Goal: Task Accomplishment & Management: Manage account settings

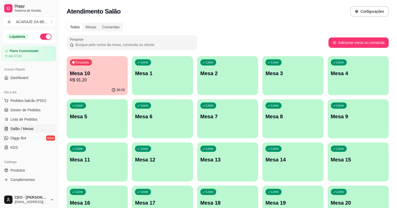
click at [96, 78] on p "R$ 91,20" at bounding box center [97, 80] width 55 height 6
click at [34, 108] on span "Gestor de Pedidos" at bounding box center [25, 110] width 30 height 5
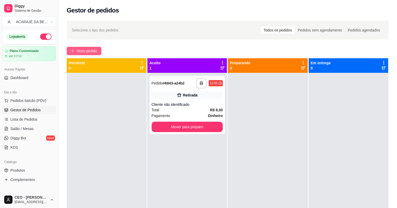
click at [91, 48] on span "Novo pedido" at bounding box center [87, 51] width 21 height 6
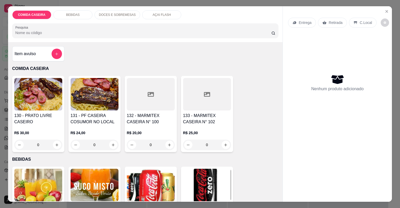
click at [141, 100] on div at bounding box center [151, 94] width 48 height 33
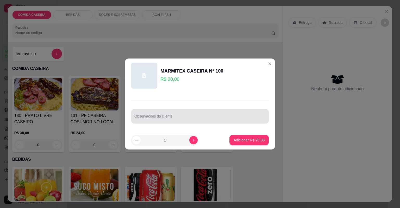
click at [176, 114] on div at bounding box center [199, 116] width 131 height 10
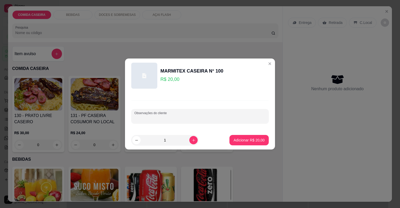
paste input "Purê Arroz Feijão com caldo Chuchu Coxiha da asa Alcatara"
type input "Purê Arroz Feijão com caldo Chuchu Coxiha da asa Alcatara"
click at [247, 141] on p "Adicionar R$ 20,00" at bounding box center [249, 140] width 30 height 5
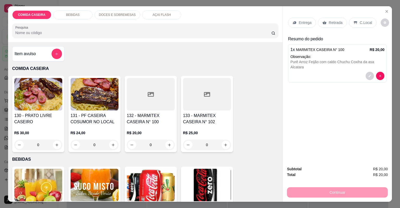
click at [303, 24] on p "Entrega" at bounding box center [305, 22] width 13 height 5
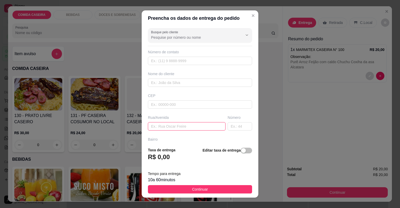
click at [196, 126] on input "text" at bounding box center [187, 126] width 78 height 8
type input "c"
type input "ccomissao"
click at [242, 127] on input "text" at bounding box center [240, 126] width 24 height 8
type input "19"
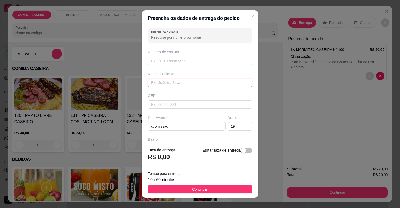
click at [203, 82] on input "text" at bounding box center [200, 83] width 104 height 8
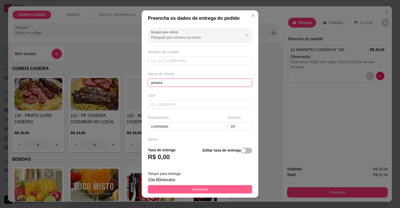
type input "jamara"
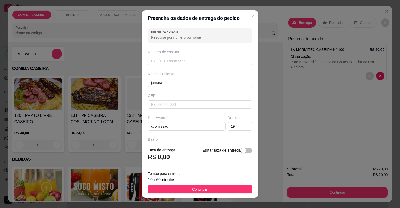
click at [227, 190] on button "Continuar" at bounding box center [200, 190] width 104 height 8
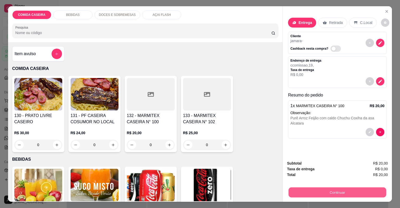
click at [303, 192] on button "Continuar" at bounding box center [338, 193] width 98 height 10
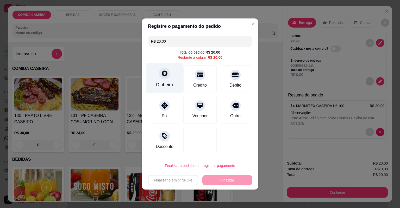
click at [165, 85] on div "Dinheiro" at bounding box center [164, 85] width 17 height 7
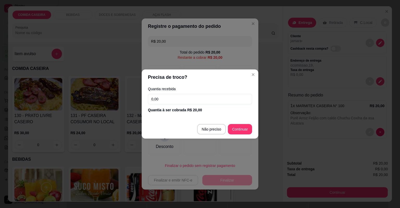
click at [194, 99] on input "0,00" at bounding box center [200, 99] width 104 height 10
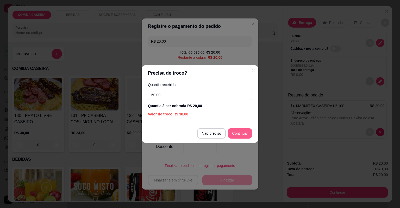
type input "50,00"
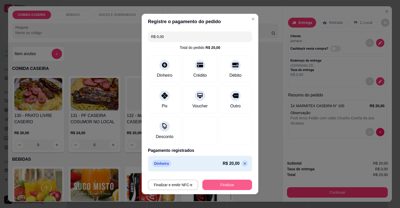
click at [233, 185] on button "Finalizar" at bounding box center [227, 185] width 50 height 10
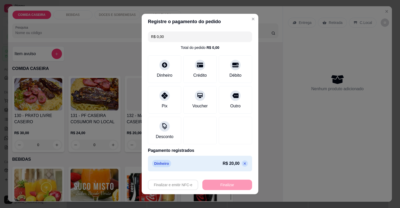
type input "-R$ 20,00"
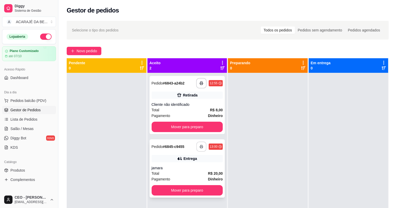
click at [197, 149] on button "button" at bounding box center [201, 147] width 10 height 10
click at [197, 128] on button "Mover para preparo" at bounding box center [187, 127] width 71 height 10
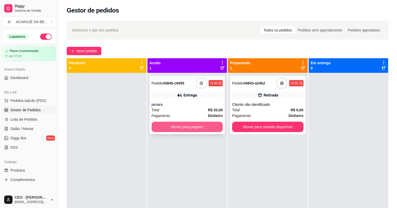
click at [189, 128] on button "Mover para preparo" at bounding box center [187, 127] width 71 height 10
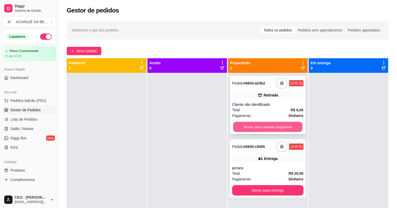
click at [264, 125] on button "Mover para retirada disponível" at bounding box center [267, 127] width 69 height 10
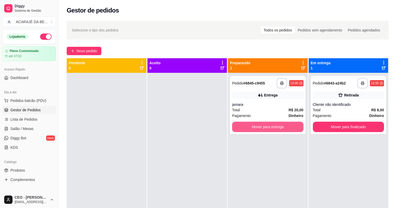
click at [264, 125] on button "Mover para entrega" at bounding box center [267, 127] width 71 height 10
click at [264, 125] on div "Mover para entrega" at bounding box center [267, 127] width 71 height 10
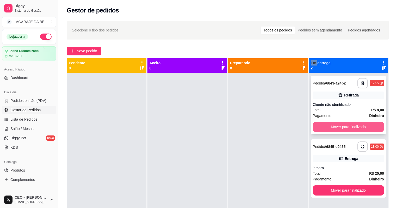
click at [324, 127] on button "Mover para finalizado" at bounding box center [348, 127] width 71 height 10
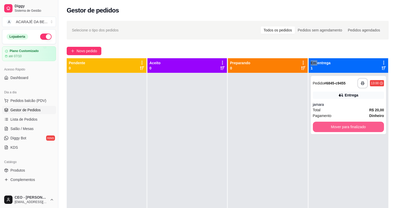
click at [324, 127] on button "Mover para finalizado" at bounding box center [348, 127] width 71 height 10
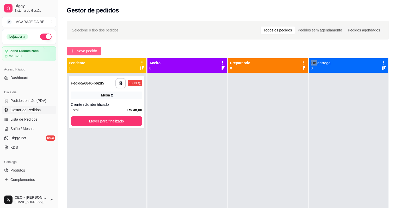
click at [98, 50] on button "Novo pedido" at bounding box center [84, 51] width 35 height 8
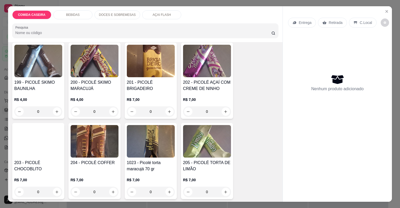
scroll to position [1016, 0]
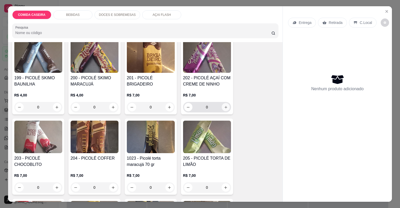
click at [222, 103] on button "increase-product-quantity" at bounding box center [226, 107] width 8 height 8
type input "1"
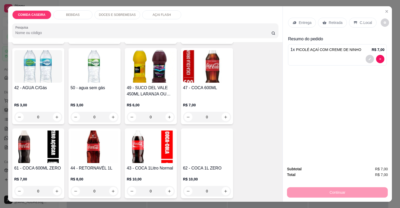
scroll to position [349, 0]
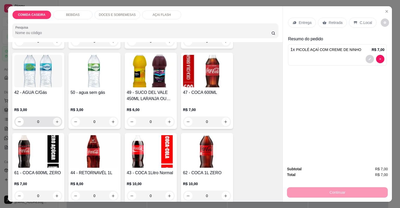
click at [53, 122] on button "increase-product-quantity" at bounding box center [57, 122] width 8 height 8
type input "1"
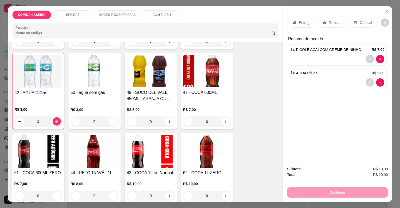
click at [335, 19] on div "Retirada" at bounding box center [332, 23] width 29 height 10
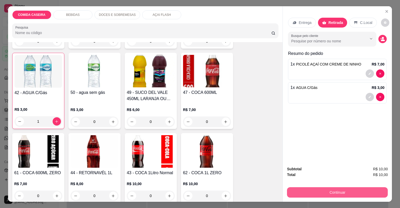
drag, startPoint x: 361, startPoint y: 186, endPoint x: 359, endPoint y: 193, distance: 7.0
click at [359, 193] on div "Continuar" at bounding box center [337, 192] width 101 height 12
click at [358, 192] on button "Continuar" at bounding box center [337, 193] width 101 height 10
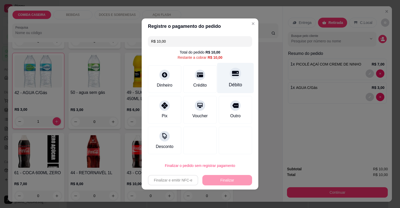
click at [239, 79] on div "Débito" at bounding box center [235, 78] width 37 height 30
type input "R$ 0,00"
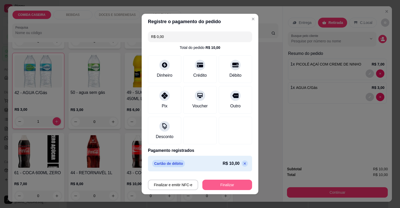
click at [221, 184] on button "Finalizar" at bounding box center [227, 185] width 50 height 10
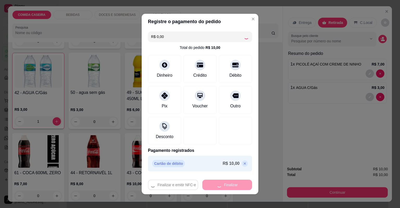
type input "0"
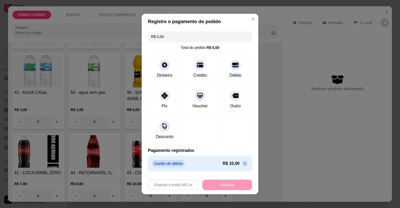
type input "-R$ 10,00"
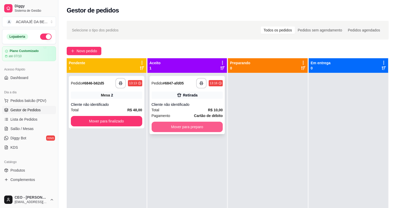
click at [197, 128] on button "Mover para preparo" at bounding box center [187, 127] width 71 height 10
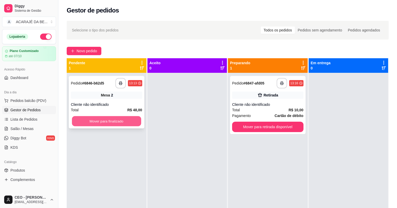
click at [118, 122] on button "Mover para finalizado" at bounding box center [106, 121] width 69 height 10
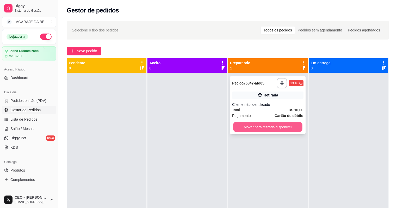
click at [262, 126] on button "Mover para retirada disponível" at bounding box center [267, 127] width 69 height 10
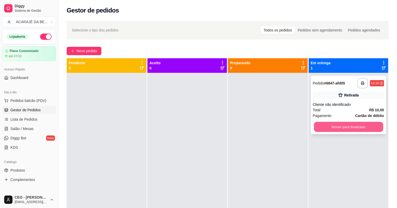
click at [329, 127] on button "Mover para finalizado" at bounding box center [348, 127] width 69 height 10
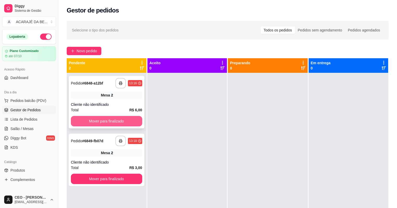
click at [126, 118] on button "Mover para finalizado" at bounding box center [106, 121] width 71 height 10
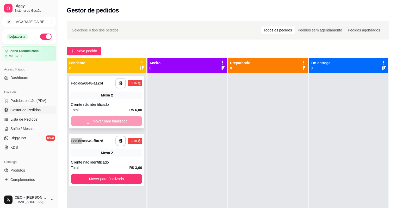
click at [126, 118] on div "Mover para finalizado" at bounding box center [106, 121] width 71 height 10
click at [119, 120] on button "Mover para finalizado" at bounding box center [106, 121] width 69 height 10
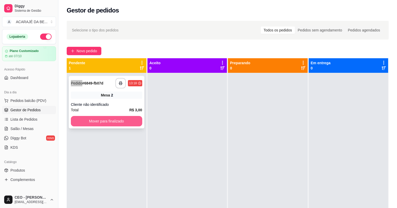
click at [119, 120] on button "Mover para finalizado" at bounding box center [106, 121] width 71 height 10
click at [119, 120] on div "Mover para finalizado" at bounding box center [106, 121] width 71 height 10
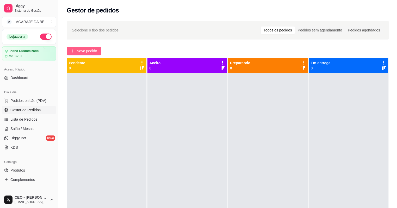
click at [90, 48] on span "Novo pedido" at bounding box center [87, 51] width 21 height 6
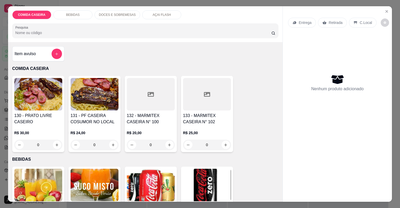
click at [149, 99] on div at bounding box center [151, 94] width 48 height 33
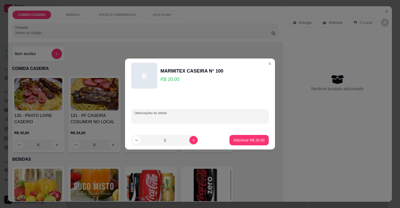
click at [192, 120] on input "Observações do cliente" at bounding box center [199, 118] width 131 height 5
paste input "Arroz temperado,feijão tropeiro,purê, filé de frango ao molho de batata,vinagre…"
type input "Arroz temperado,feijão tropeiro,purê, filé de frango ao molho de batata,vinagre…"
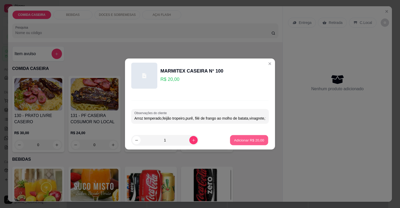
click at [250, 138] on p "Adicionar R$ 20,00" at bounding box center [249, 140] width 30 height 5
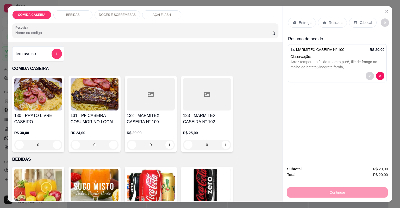
click at [307, 23] on p "Entrega" at bounding box center [305, 22] width 13 height 5
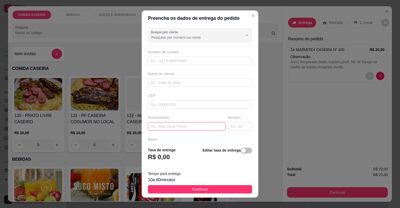
click at [199, 127] on input "text" at bounding box center [187, 126] width 78 height 8
paste input "Aqui na [GEOGRAPHIC_DATA][PERSON_NAME] número da casa 73"
type input "Aqui na [GEOGRAPHIC_DATA][PERSON_NAME] número da casa 73"
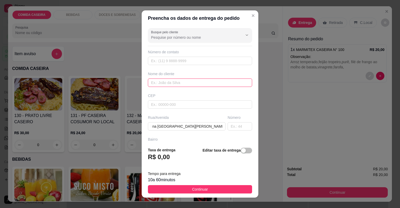
click at [199, 85] on input "text" at bounding box center [200, 83] width 104 height 8
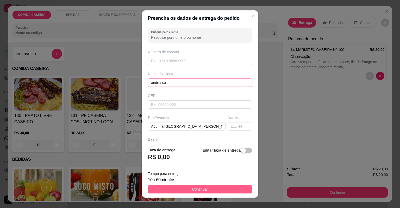
type input "andressa"
click at [202, 191] on span "Continuar" at bounding box center [200, 190] width 16 height 6
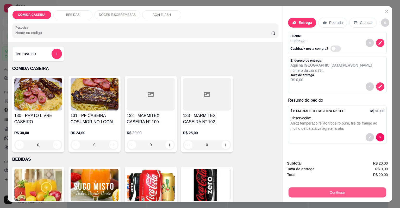
click at [295, 189] on button "Continuar" at bounding box center [338, 193] width 98 height 10
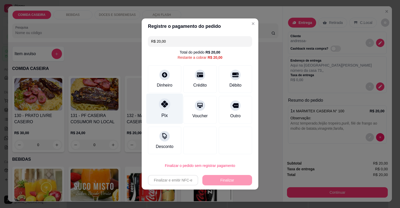
click at [170, 112] on div "Pix" at bounding box center [164, 109] width 37 height 30
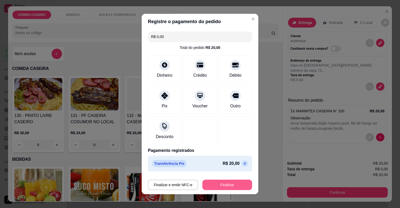
click at [231, 187] on button "Finalizar" at bounding box center [227, 185] width 50 height 10
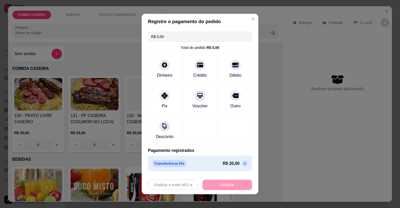
type input "-R$ 20,00"
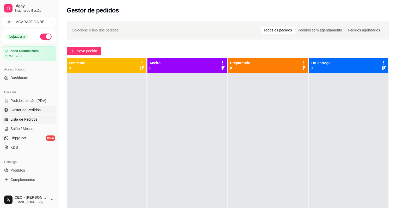
click at [32, 118] on span "Lista de Pedidos" at bounding box center [23, 119] width 27 height 5
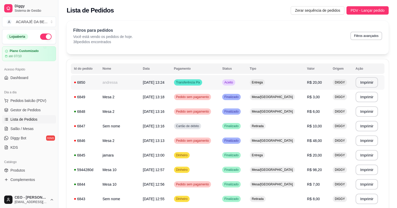
click at [140, 87] on td "[DATE] 13:24" at bounding box center [155, 82] width 31 height 15
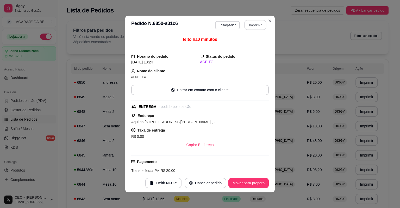
click at [255, 22] on button "Imprimir" at bounding box center [256, 25] width 22 height 10
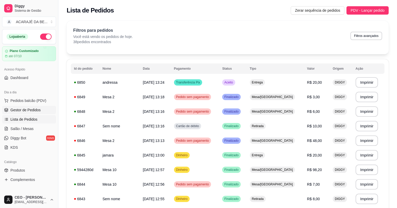
click at [21, 110] on span "Gestor de Pedidos" at bounding box center [25, 110] width 30 height 5
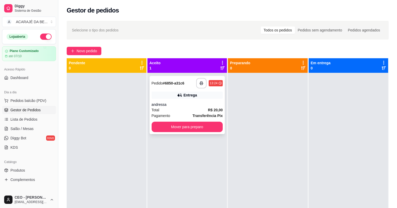
click at [203, 133] on div "**********" at bounding box center [188, 105] width 76 height 58
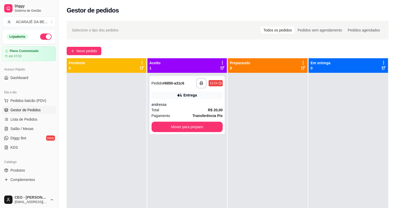
click at [206, 128] on div "Taxa de entrega R$ 0,00" at bounding box center [200, 133] width 138 height 13
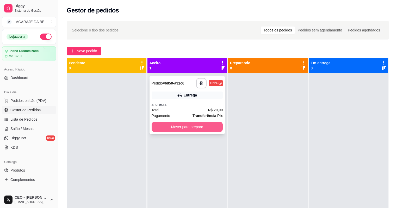
click at [205, 126] on button "Mover para preparo" at bounding box center [187, 127] width 71 height 10
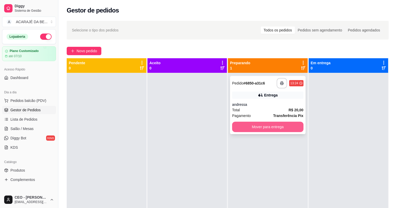
click at [259, 127] on button "Mover para entrega" at bounding box center [267, 127] width 71 height 10
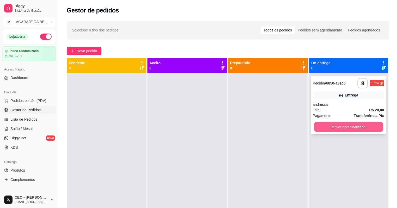
click at [347, 124] on button "Mover para finalizado" at bounding box center [348, 127] width 69 height 10
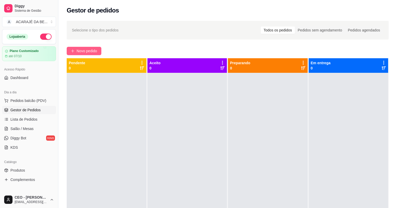
click at [91, 49] on span "Novo pedido" at bounding box center [87, 51] width 21 height 6
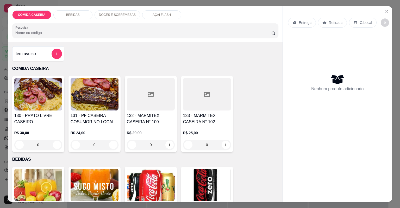
click at [206, 91] on div at bounding box center [207, 94] width 48 height 33
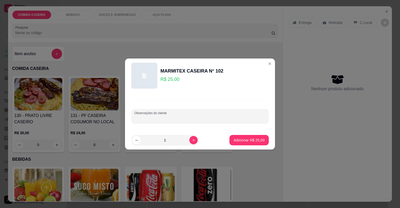
drag, startPoint x: 198, startPoint y: 118, endPoint x: 200, endPoint y: 114, distance: 4.2
click at [200, 115] on div at bounding box center [199, 116] width 131 height 10
paste input "macarrão alho e óleo, purê de batata, anel de cebola empanado, isca de carne c/…"
type input "macarrão alho e óleo, purê de batata, anel de cebola empanado, isca de carne c/…"
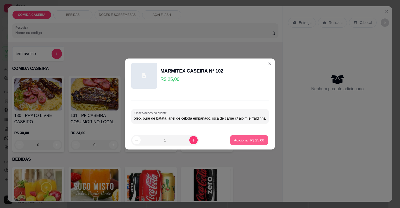
scroll to position [0, 0]
click at [239, 143] on p "Adicionar R$ 25,00" at bounding box center [249, 140] width 30 height 5
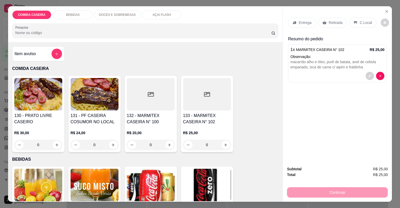
click at [304, 19] on div "Entrega" at bounding box center [302, 23] width 28 height 10
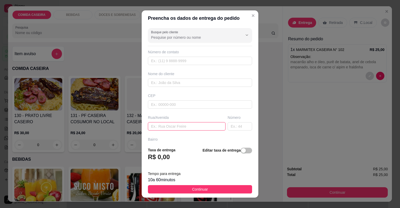
click at [195, 126] on input "text" at bounding box center [187, 126] width 78 height 8
paste input "[STREET_ADDRESS][PERSON_NAME]"
type input "[STREET_ADDRESS][PERSON_NAME]"
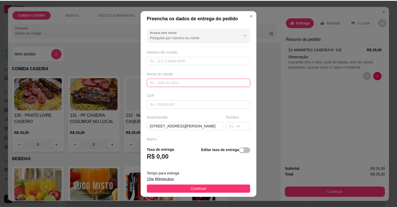
scroll to position [0, 0]
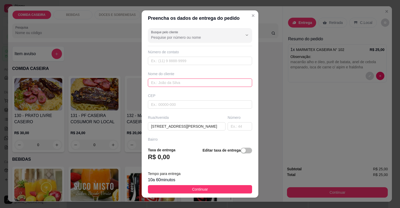
click at [193, 82] on input "text" at bounding box center [200, 83] width 104 height 8
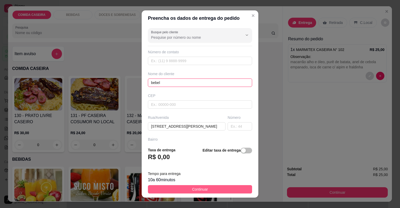
type input "bebel"
click at [230, 187] on button "Continuar" at bounding box center [200, 190] width 104 height 8
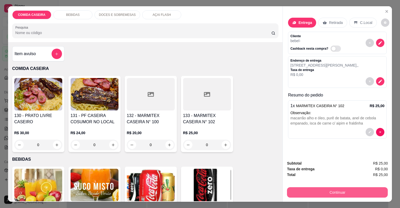
click at [304, 194] on button "Continuar" at bounding box center [337, 193] width 101 height 10
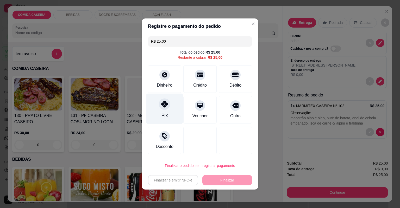
click at [171, 96] on div "R$ 25,00 Total do pedido R$ 25,00 Restante a cobrar R$ 25,00 Dinheiro Crédito D…" at bounding box center [200, 95] width 117 height 122
click at [169, 110] on div "Pix" at bounding box center [164, 109] width 37 height 30
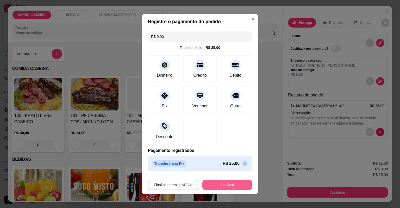
drag, startPoint x: 216, startPoint y: 179, endPoint x: 218, endPoint y: 187, distance: 7.4
click at [217, 186] on div "Finalizar e emitir NFC-e Finalizar" at bounding box center [200, 184] width 104 height 13
click at [230, 188] on button "Finalizar" at bounding box center [227, 185] width 48 height 10
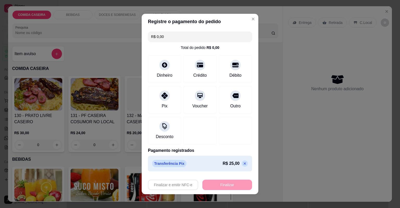
type input "-R$ 25,00"
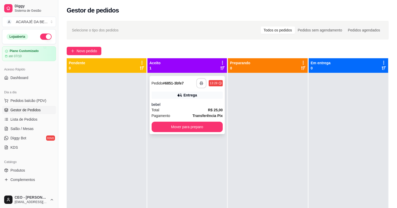
click at [201, 84] on icon "button" at bounding box center [202, 84] width 4 height 4
click at [216, 126] on button "Mover para preparo" at bounding box center [187, 127] width 69 height 10
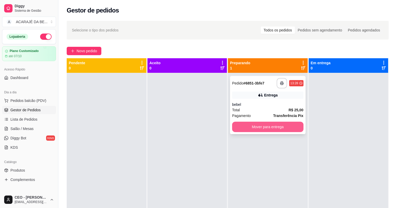
click at [262, 127] on button "Mover para entrega" at bounding box center [267, 127] width 71 height 10
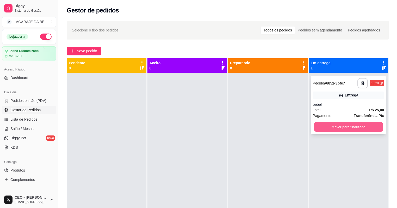
click at [335, 128] on button "Mover para finalizado" at bounding box center [348, 127] width 69 height 10
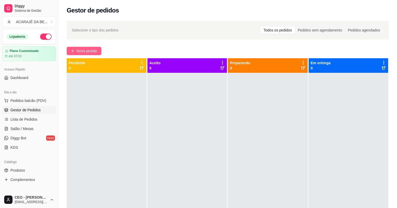
click at [91, 49] on span "Novo pedido" at bounding box center [87, 51] width 21 height 6
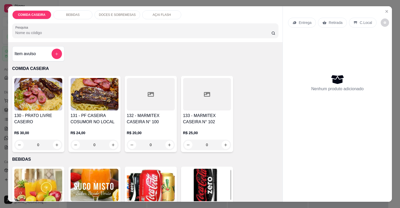
click at [148, 100] on div at bounding box center [151, 94] width 48 height 33
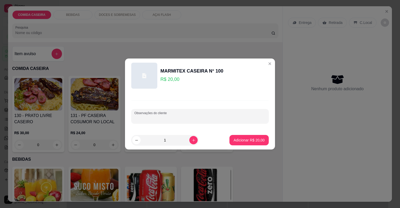
drag, startPoint x: 201, startPoint y: 119, endPoint x: 202, endPoint y: 117, distance: 2.7
click at [202, 119] on input "Observações do cliente" at bounding box center [199, 118] width 131 height 5
paste input "Feijão tropeiro, arroz, purê de batata, filé de frango"
type input "Feijão tropeiro, arroz, purê de batata, filé de frango"
click at [264, 141] on button "Adicionar R$ 20,00" at bounding box center [249, 140] width 38 height 10
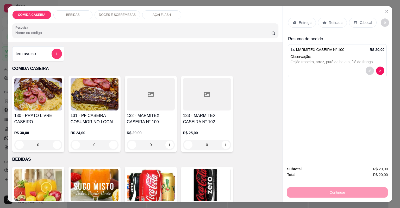
click at [304, 20] on p "Entrega" at bounding box center [305, 22] width 13 height 5
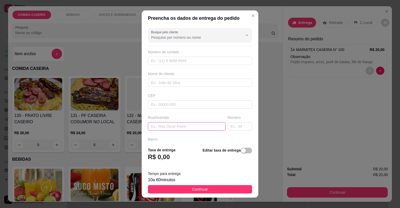
click at [207, 126] on input "text" at bounding box center [187, 126] width 78 height 8
paste input "[STREET_ADDRESS][PERSON_NAME] casa azul próximo escadão"
type input "[STREET_ADDRESS][PERSON_NAME] casa azul próximo escadão"
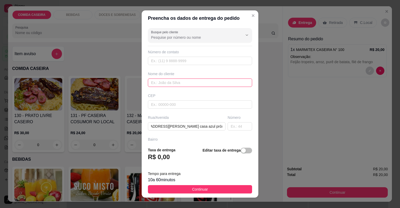
click at [196, 83] on input "text" at bounding box center [200, 83] width 104 height 8
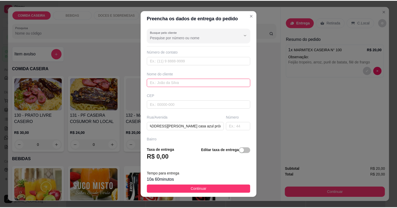
scroll to position [0, 0]
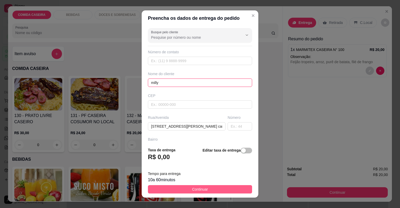
type input "milly"
click at [197, 186] on button "Continuar" at bounding box center [200, 190] width 104 height 8
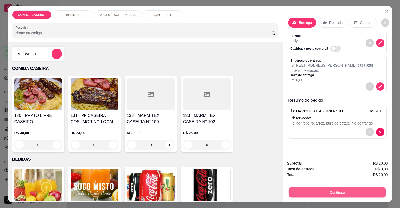
click at [301, 193] on button "Continuar" at bounding box center [338, 193] width 98 height 10
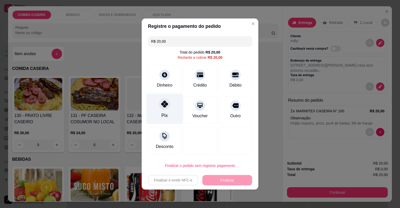
click at [165, 109] on div at bounding box center [164, 103] width 11 height 11
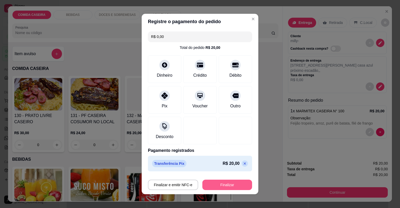
click at [227, 188] on button "Finalizar" at bounding box center [227, 185] width 50 height 10
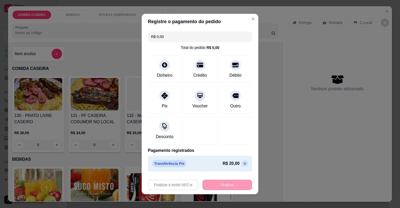
type input "-R$ 20,00"
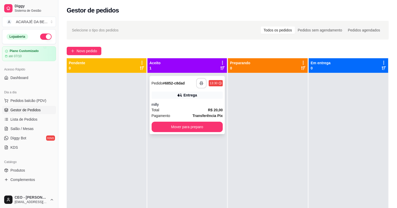
click at [200, 83] on icon "button" at bounding box center [202, 84] width 4 height 4
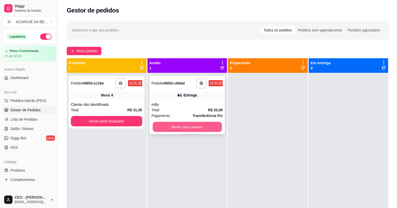
click at [188, 129] on button "Mover para preparo" at bounding box center [187, 127] width 69 height 10
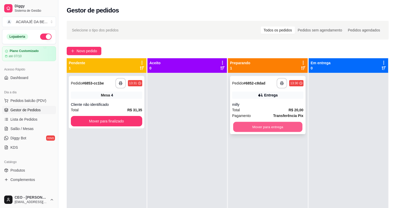
click at [262, 128] on button "Mover para entrega" at bounding box center [267, 127] width 69 height 10
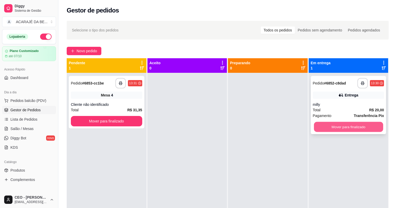
click at [376, 126] on button "Mover para finalizado" at bounding box center [348, 127] width 69 height 10
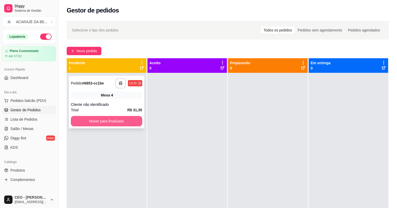
click at [123, 121] on button "Mover para finalizado" at bounding box center [106, 121] width 71 height 10
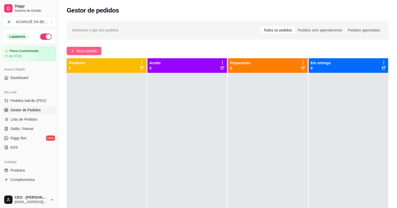
click at [86, 50] on span "Novo pedido" at bounding box center [87, 51] width 21 height 6
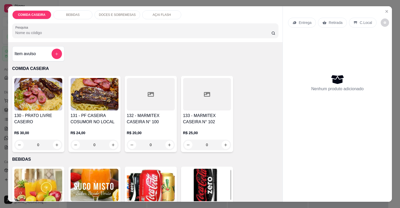
click at [199, 101] on div at bounding box center [207, 94] width 48 height 33
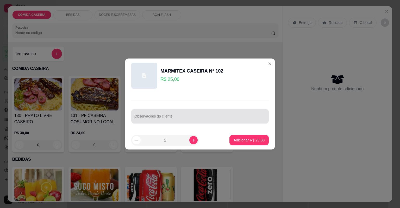
click at [241, 118] on input "Observações do cliente" at bounding box center [199, 118] width 131 height 5
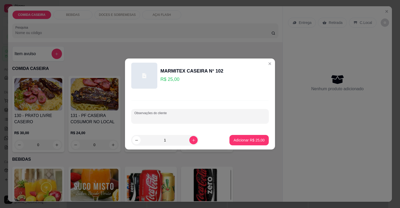
paste input "Feijão Macarrão Arroz temperado Purê de batata Batata doce com maçã File de fra…"
type input "Feijão Macarrão Arroz temperado Purê de batata Batata doce com maçã File de fra…"
click at [260, 142] on button "Adicionar R$ 25,00" at bounding box center [249, 140] width 38 height 10
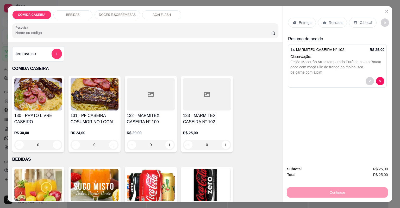
click at [306, 22] on p "Entrega" at bounding box center [305, 22] width 13 height 5
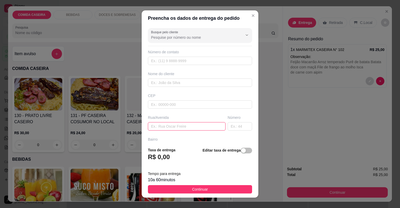
click at [177, 126] on input "text" at bounding box center [187, 126] width 78 height 8
paste input "[GEOGRAPHIC_DATA] Ao lado de [PERSON_NAME] e próximo a [PERSON_NAME]"
type input "[GEOGRAPHIC_DATA] Ao lado de [PERSON_NAME] e próximo a [PERSON_NAME]"
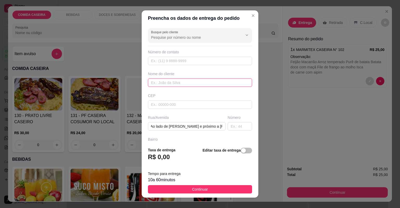
click at [192, 80] on input "text" at bounding box center [200, 83] width 104 height 8
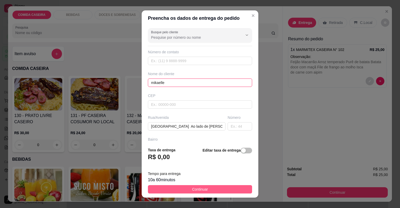
type input "mikaelle"
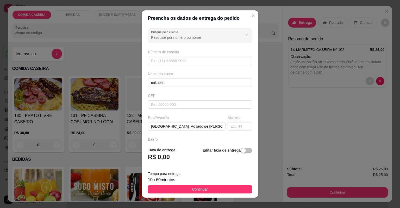
drag, startPoint x: 208, startPoint y: 190, endPoint x: 217, endPoint y: 187, distance: 8.9
click at [208, 190] on button "Continuar" at bounding box center [200, 190] width 104 height 8
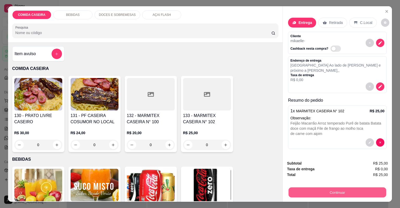
click at [292, 193] on button "Continuar" at bounding box center [338, 193] width 98 height 10
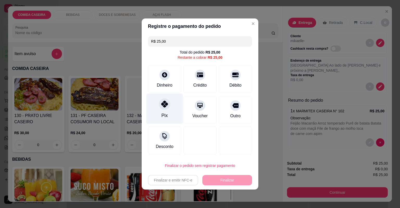
click at [174, 115] on div "Pix" at bounding box center [164, 109] width 37 height 30
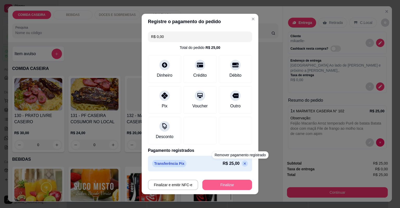
click at [234, 183] on button "Finalizar" at bounding box center [227, 185] width 50 height 10
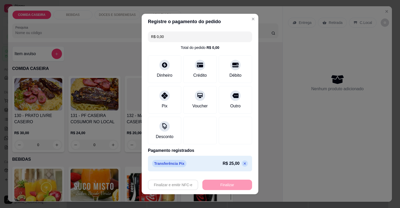
type input "-R$ 25,00"
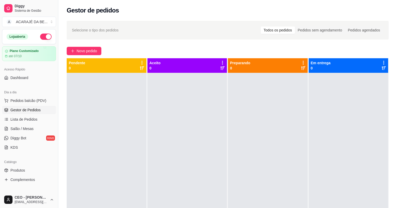
drag, startPoint x: 35, startPoint y: 118, endPoint x: 33, endPoint y: 115, distance: 4.0
click at [35, 118] on span "Lista de Pedidos" at bounding box center [23, 119] width 27 height 5
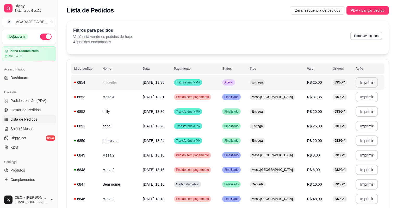
click at [164, 81] on td "[DATE] 13:35" at bounding box center [155, 82] width 31 height 15
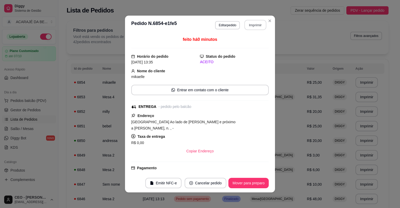
click at [247, 25] on button "Imprimir" at bounding box center [256, 25] width 22 height 10
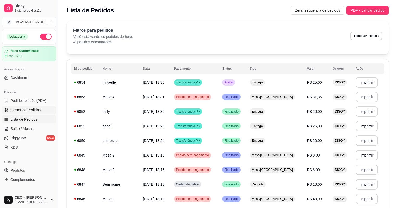
click at [38, 106] on link "Gestor de Pedidos" at bounding box center [29, 110] width 54 height 8
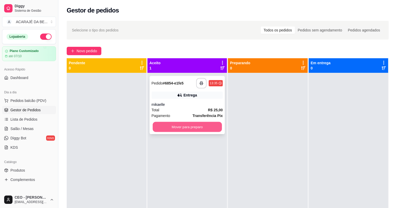
click at [198, 131] on button "Mover para preparo" at bounding box center [187, 127] width 69 height 10
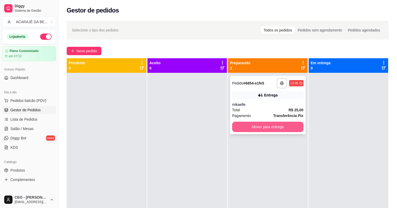
click at [261, 130] on button "Mover para entrega" at bounding box center [267, 127] width 71 height 10
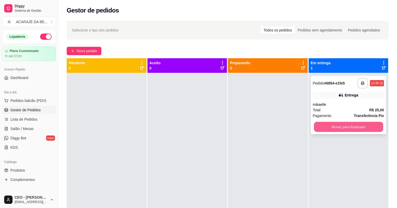
click at [343, 130] on button "Mover para finalizado" at bounding box center [348, 127] width 69 height 10
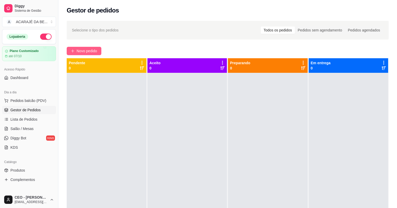
click at [86, 47] on button "Novo pedido" at bounding box center [84, 51] width 35 height 8
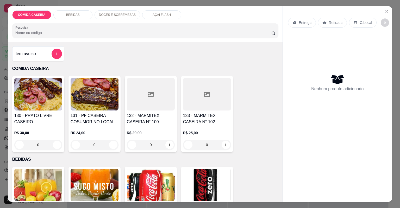
click at [150, 91] on div at bounding box center [151, 94] width 48 height 33
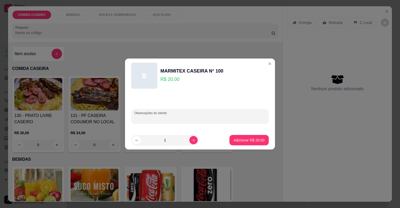
click at [169, 116] on input "Observações do cliente" at bounding box center [199, 118] width 131 height 5
paste input "[PERSON_NAME], feijão tropeiro,chuchu, isca de carne com aipim frito e um pouco…"
type input "[PERSON_NAME], feijão tropeiro,chuchu, isca de carne com aipim frito e um pouco…"
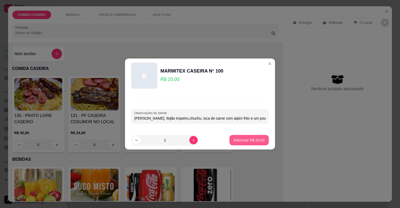
click at [256, 141] on p "Adicionar R$ 20,00" at bounding box center [249, 140] width 31 height 5
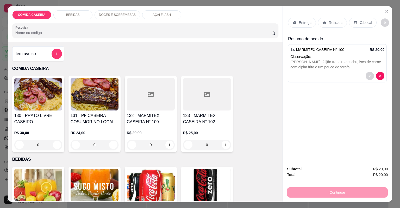
click at [333, 24] on p "Retirada" at bounding box center [336, 22] width 14 height 5
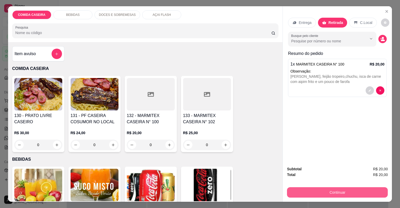
click at [322, 194] on button "Continuar" at bounding box center [337, 193] width 101 height 10
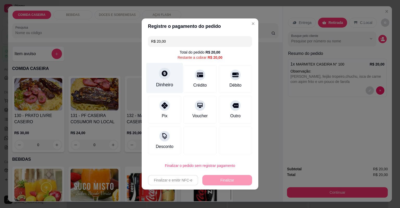
click at [164, 79] on div at bounding box center [164, 73] width 11 height 11
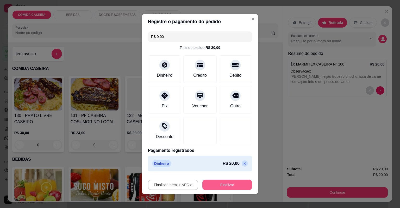
click at [234, 184] on button "Finalizar" at bounding box center [227, 185] width 50 height 10
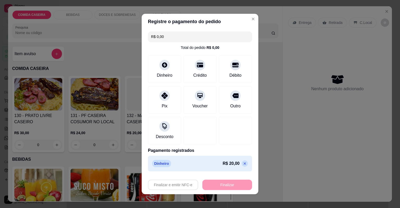
type input "-R$ 20,00"
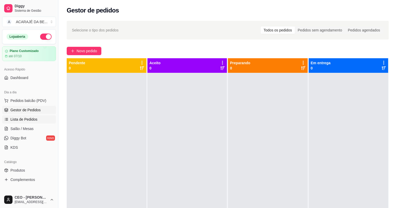
click at [36, 120] on span "Lista de Pedidos" at bounding box center [23, 119] width 27 height 5
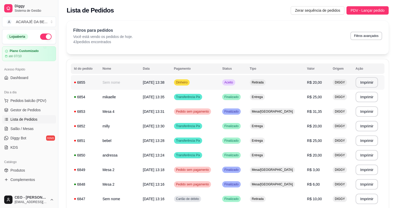
click at [156, 88] on td "[DATE] 13:38" at bounding box center [155, 82] width 31 height 15
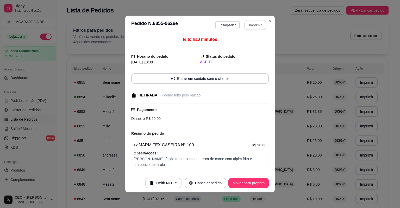
click at [254, 24] on button "Imprimir" at bounding box center [256, 25] width 22 height 10
click at [84, 123] on div "**********" at bounding box center [200, 104] width 400 height 208
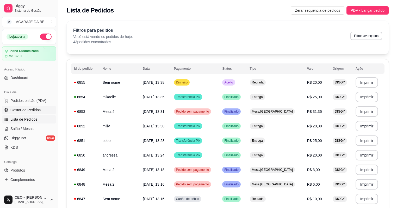
click at [28, 109] on span "Gestor de Pedidos" at bounding box center [25, 110] width 30 height 5
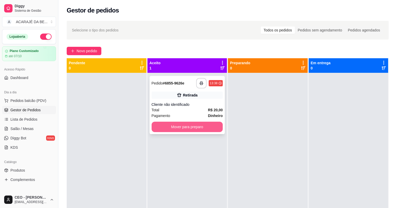
click at [175, 128] on button "Mover para preparo" at bounding box center [187, 127] width 71 height 10
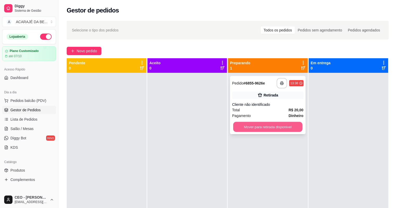
click at [267, 130] on button "Mover para retirada disponível" at bounding box center [267, 127] width 69 height 10
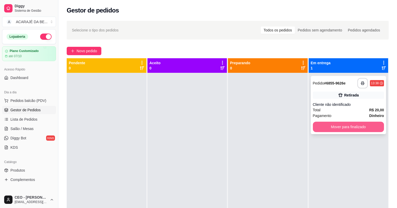
click at [314, 126] on button "Mover para finalizado" at bounding box center [348, 127] width 71 height 10
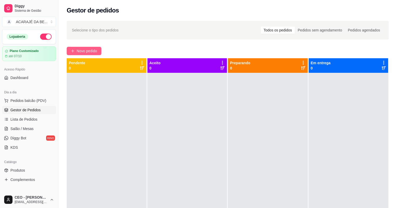
click at [90, 50] on span "Novo pedido" at bounding box center [87, 51] width 21 height 6
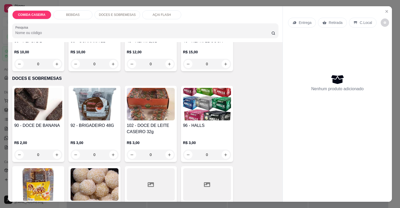
scroll to position [625, 0]
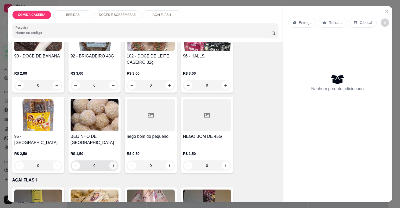
click at [111, 164] on icon "increase-product-quantity" at bounding box center [113, 166] width 4 height 4
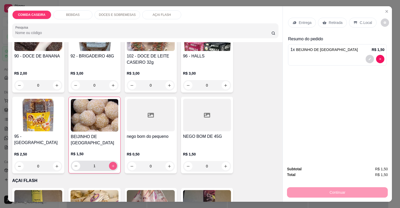
click at [109, 162] on button "increase-product-quantity" at bounding box center [113, 166] width 8 height 8
type input "2"
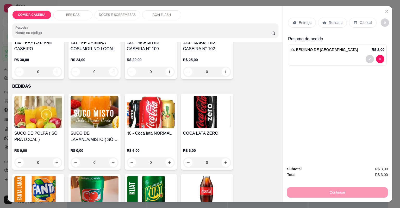
scroll to position [63, 0]
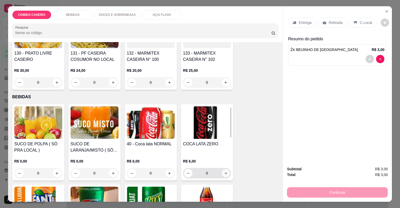
click at [224, 173] on icon "increase-product-quantity" at bounding box center [226, 174] width 4 height 4
type input "1"
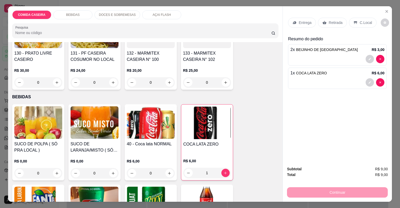
click at [337, 21] on p "Retirada" at bounding box center [336, 22] width 14 height 5
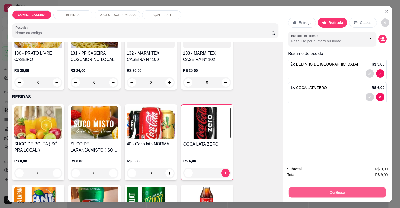
click at [340, 193] on button "Continuar" at bounding box center [338, 193] width 98 height 10
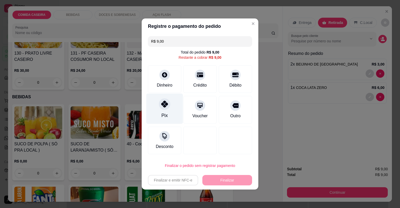
click at [168, 113] on div "Pix" at bounding box center [164, 109] width 37 height 30
type input "R$ 0,00"
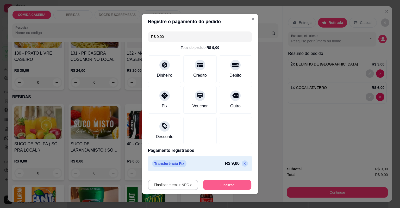
click at [228, 187] on button "Finalizar" at bounding box center [227, 185] width 48 height 10
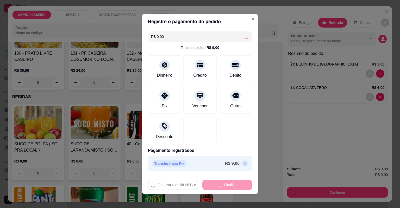
type input "0"
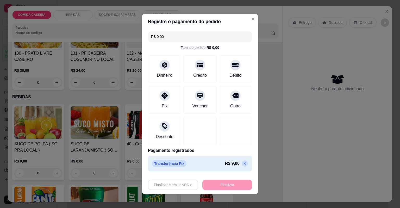
type input "-R$ 9,00"
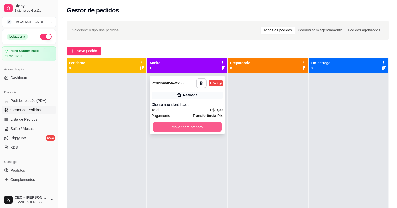
click at [214, 126] on button "Mover para preparo" at bounding box center [187, 127] width 69 height 10
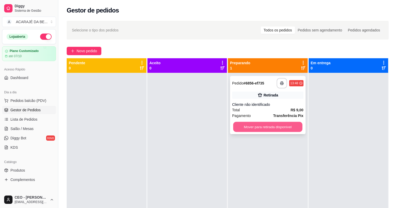
click at [260, 128] on button "Mover para retirada disponível" at bounding box center [267, 127] width 69 height 10
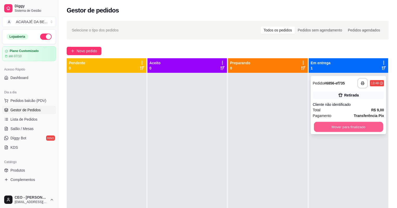
click at [347, 125] on button "Mover para finalizado" at bounding box center [348, 127] width 69 height 10
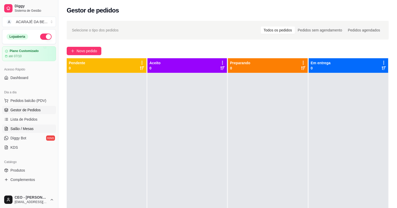
click at [40, 131] on link "Salão / Mesas" at bounding box center [29, 129] width 54 height 8
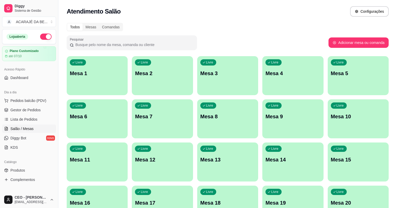
click at [265, 71] on p "Mesa 4" at bounding box center [292, 73] width 55 height 7
click at [328, 111] on div "Livre Mesa 10" at bounding box center [358, 116] width 61 height 33
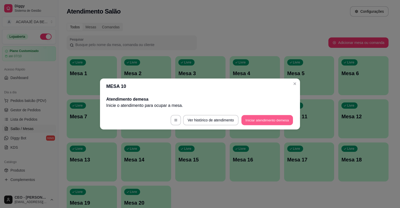
click at [262, 119] on button "Iniciar atendimento de mesa" at bounding box center [268, 120] width 52 height 10
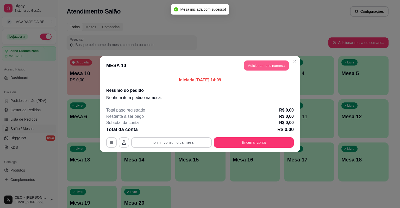
click at [249, 65] on button "Adicionar itens na mesa" at bounding box center [266, 66] width 45 height 10
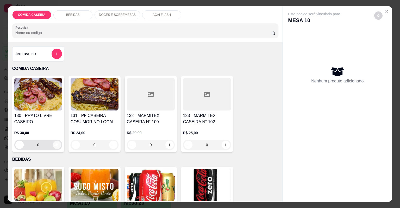
click at [56, 144] on icon "increase-product-quantity" at bounding box center [57, 145] width 4 height 4
type input "1"
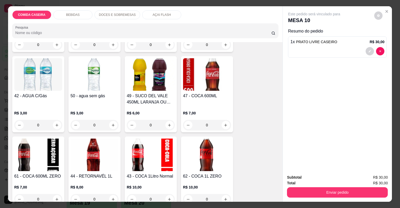
scroll to position [417, 0]
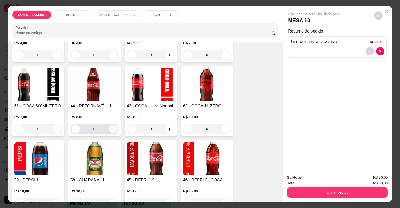
click at [112, 127] on icon "increase-product-quantity" at bounding box center [113, 129] width 4 height 4
type input "1"
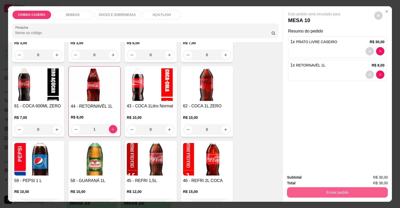
click at [310, 192] on button "Enviar pedido" at bounding box center [337, 193] width 101 height 10
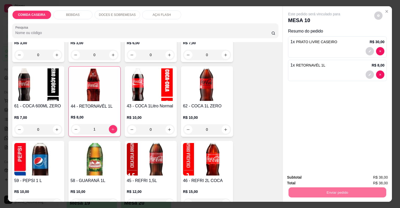
click at [300, 179] on button "Não registrar e enviar pedido" at bounding box center [321, 180] width 54 height 10
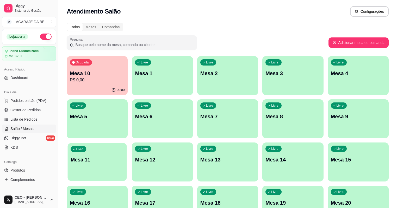
click at [124, 157] on p "Mesa 11" at bounding box center [97, 160] width 53 height 7
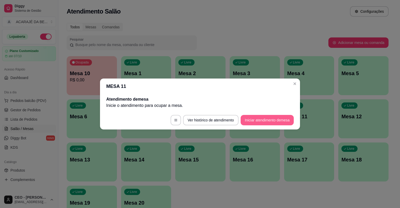
click at [252, 119] on button "Iniciar atendimento de mesa" at bounding box center [267, 120] width 53 height 10
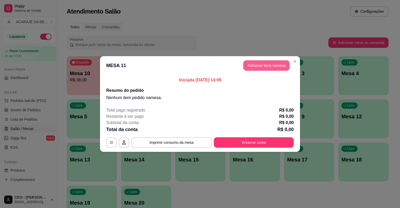
click at [262, 64] on button "Adicionar itens na mesa" at bounding box center [266, 65] width 46 height 10
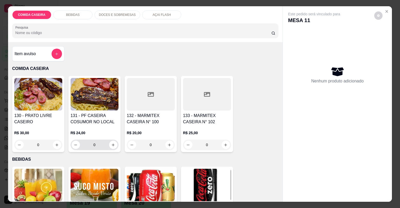
click at [113, 147] on button "increase-product-quantity" at bounding box center [113, 145] width 8 height 8
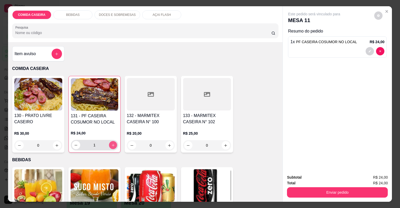
click at [113, 147] on button "increase-product-quantity" at bounding box center [113, 145] width 8 height 8
type input "2"
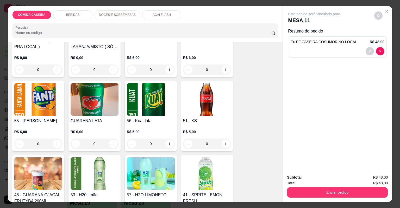
scroll to position [104, 0]
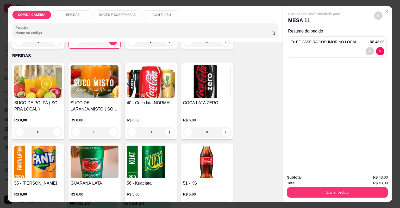
click at [57, 130] on div "0" at bounding box center [38, 132] width 48 height 10
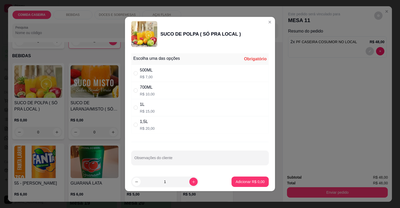
click at [182, 93] on div "700ML R$ 10,00" at bounding box center [200, 90] width 138 height 17
radio input "true"
click at [244, 178] on button "Adicionar R$ 10,00" at bounding box center [249, 182] width 39 height 10
type input "1"
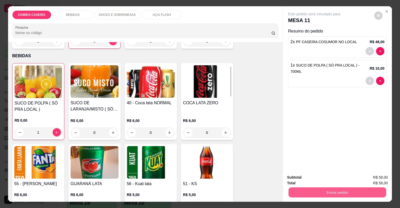
click at [305, 188] on button "Enviar pedido" at bounding box center [338, 193] width 98 height 10
click at [308, 179] on button "Não registrar e enviar pedido" at bounding box center [320, 180] width 53 height 10
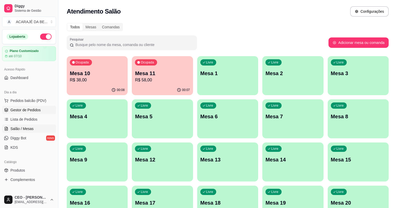
click at [28, 109] on span "Gestor de Pedidos" at bounding box center [25, 110] width 30 height 5
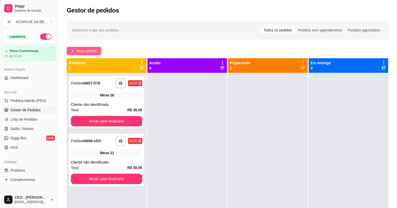
click at [88, 48] on span "Novo pedido" at bounding box center [87, 51] width 21 height 6
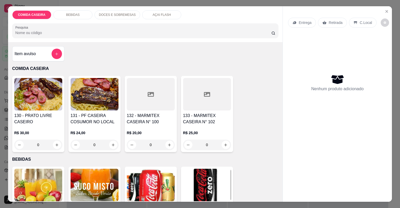
click at [167, 98] on div at bounding box center [151, 94] width 48 height 33
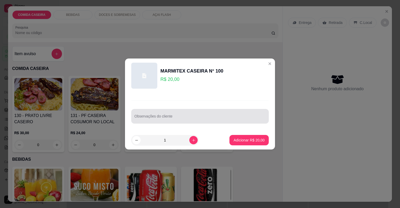
click at [180, 113] on div at bounding box center [199, 116] width 131 height 10
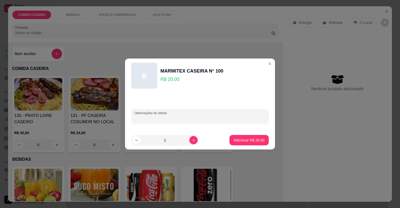
paste input "Feijão tropeiro arroz c/ banana e bacon Isca de carne com aipim frito Batata do…"
type input "Feijão tropeiro arroz c/ banana e bacon Isca de carne com aipim frito Batata do…"
click at [240, 135] on button "Adicionar R$ 20,00" at bounding box center [249, 140] width 38 height 10
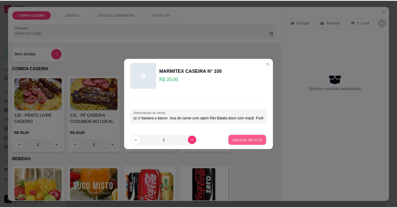
scroll to position [0, 0]
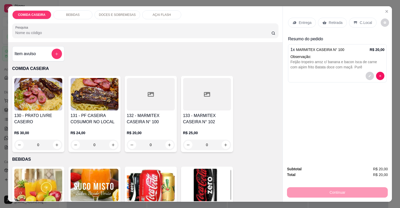
click at [303, 24] on p "Entrega" at bounding box center [305, 22] width 13 height 5
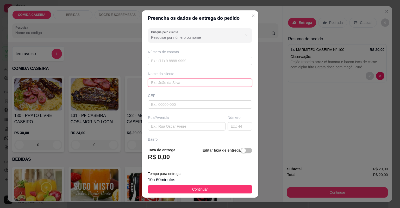
click at [206, 84] on input "text" at bounding box center [200, 83] width 104 height 8
type input "nalanda"
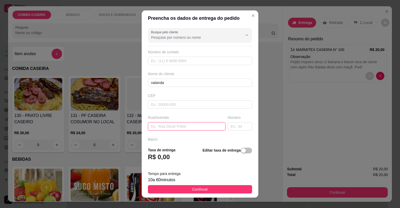
click at [205, 129] on input "text" at bounding box center [187, 126] width 78 height 8
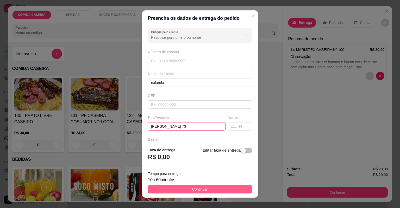
type input "[PERSON_NAME] 73"
click at [203, 191] on span "Continuar" at bounding box center [200, 190] width 16 height 6
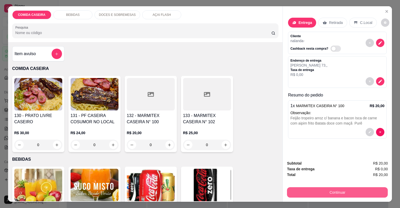
click at [294, 193] on button "Continuar" at bounding box center [337, 193] width 101 height 10
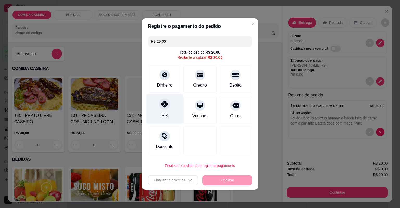
click at [176, 109] on div "Pix" at bounding box center [164, 109] width 37 height 30
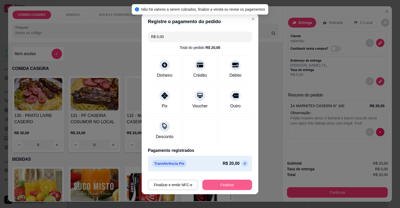
click at [215, 180] on button "Finalizar" at bounding box center [227, 185] width 50 height 10
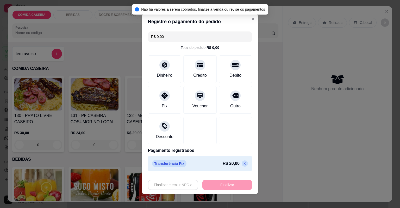
type input "-R$ 20,00"
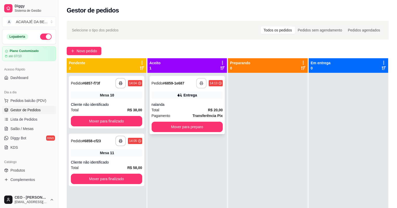
click at [200, 86] on button "button" at bounding box center [201, 83] width 10 height 10
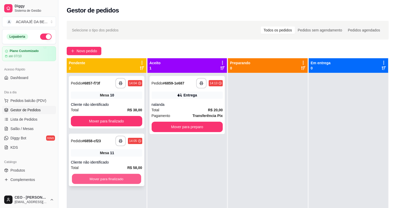
click at [122, 177] on button "Mover para finalizado" at bounding box center [106, 179] width 69 height 10
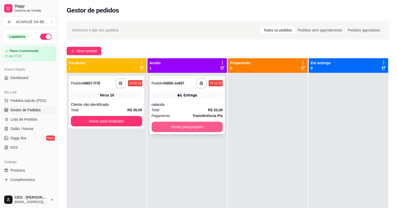
click at [180, 125] on button "Mover para preparo" at bounding box center [187, 127] width 71 height 10
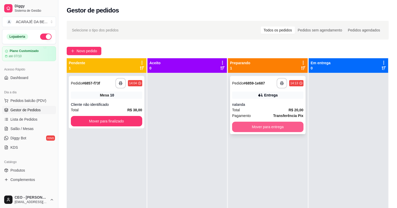
click at [243, 122] on button "Mover para entrega" at bounding box center [267, 127] width 71 height 10
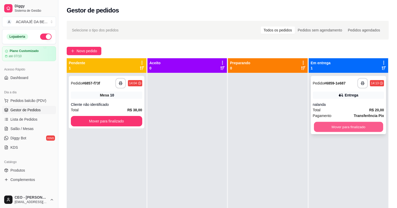
click at [319, 125] on button "Mover para finalizado" at bounding box center [348, 127] width 69 height 10
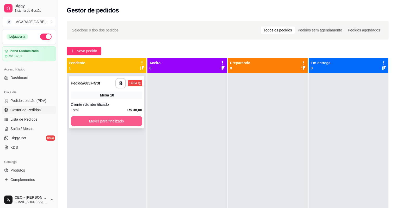
click at [131, 122] on button "Mover para finalizado" at bounding box center [106, 121] width 71 height 10
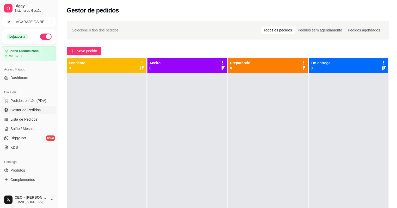
click at [184, 119] on div at bounding box center [187, 177] width 80 height 208
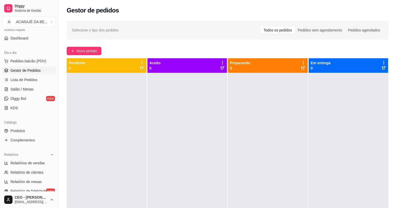
scroll to position [42, 0]
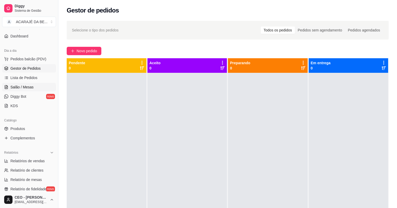
click at [26, 89] on span "Salão / Mesas" at bounding box center [21, 87] width 23 height 5
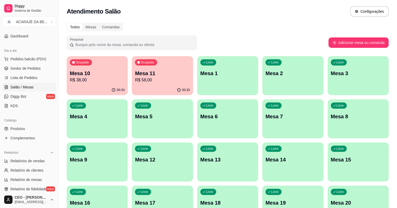
click at [147, 80] on p "R$ 58,00" at bounding box center [162, 80] width 55 height 6
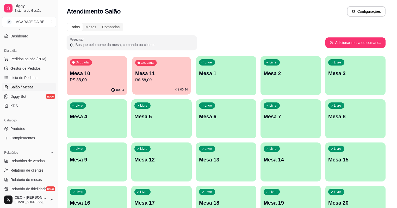
click at [147, 80] on body "Diggy Sistema de Gestão A ACARAJÉ DA BE ... Loja aberta Plano Customizado até 0…" at bounding box center [197, 104] width 394 height 208
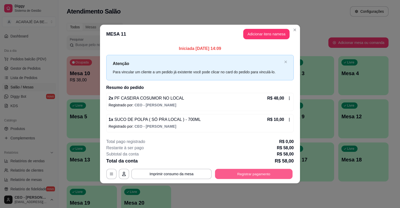
click at [248, 174] on button "Registrar pagamento" at bounding box center [254, 174] width 78 height 10
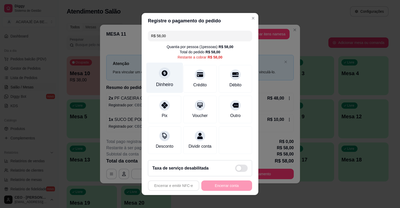
click at [170, 80] on div "Dinheiro" at bounding box center [164, 78] width 37 height 30
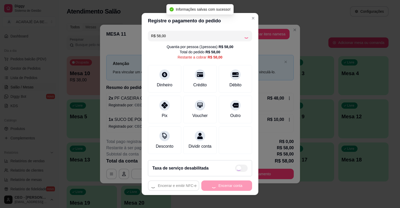
type input "R$ 0,00"
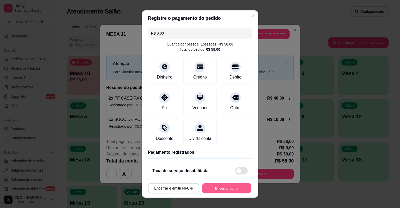
click at [228, 186] on button "Encerrar conta" at bounding box center [226, 189] width 49 height 10
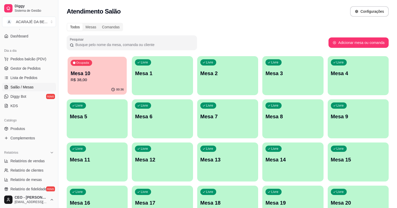
click at [94, 86] on div "00:36" at bounding box center [97, 90] width 59 height 10
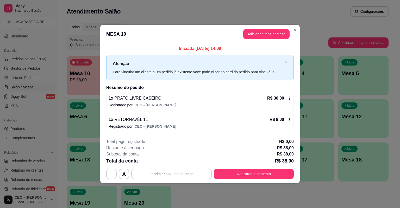
click at [288, 118] on icon at bounding box center [289, 120] width 4 height 4
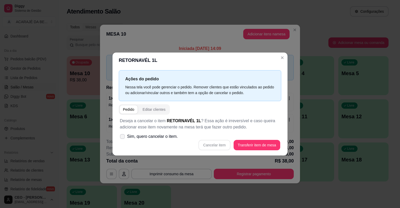
click at [121, 135] on icon at bounding box center [122, 136] width 4 height 3
click at [121, 138] on input "Sim, quero cancelar o item." at bounding box center [121, 139] width 3 height 3
checkbox input "true"
click at [212, 144] on button "Cancelar item" at bounding box center [214, 145] width 31 height 10
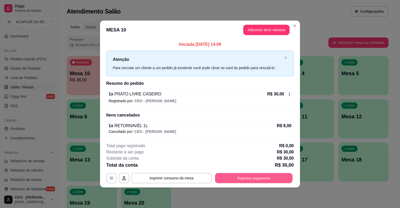
click at [268, 179] on button "Registrar pagamento" at bounding box center [254, 178] width 78 height 10
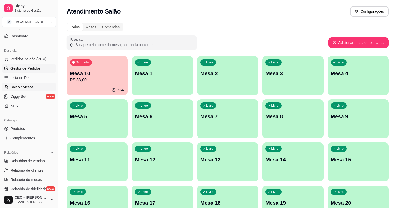
click at [35, 65] on link "Gestor de Pedidos" at bounding box center [29, 68] width 54 height 8
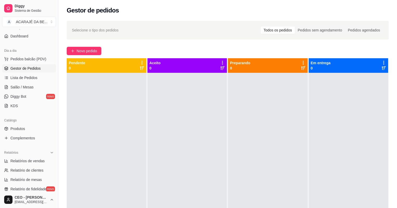
click at [28, 82] on ul "Pedidos balcão (PDV) Gestor de Pedidos Lista de Pedidos Salão / Mesas Diggy Bot…" at bounding box center [29, 82] width 54 height 55
click at [28, 84] on ul "Pedidos balcão (PDV) Gestor de Pedidos Lista de Pedidos Salão / Mesas Diggy Bot…" at bounding box center [29, 82] width 54 height 55
drag, startPoint x: 28, startPoint y: 84, endPoint x: 32, endPoint y: 88, distance: 5.5
click at [32, 88] on span "Salão / Mesas" at bounding box center [21, 87] width 23 height 5
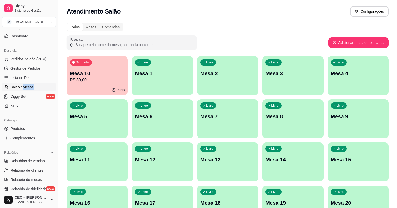
click at [93, 78] on p "R$ 30,00" at bounding box center [97, 80] width 55 height 6
click at [94, 78] on body "Diggy Sistema de Gestão A ACARAJÉ DA BE ... Loja aberta Plano Customizado até 0…" at bounding box center [198, 104] width 397 height 208
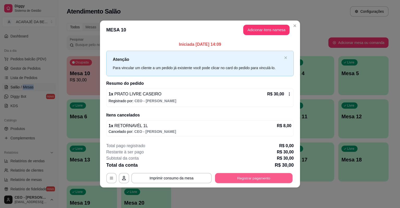
click at [283, 177] on button "Registrar pagamento" at bounding box center [254, 178] width 78 height 10
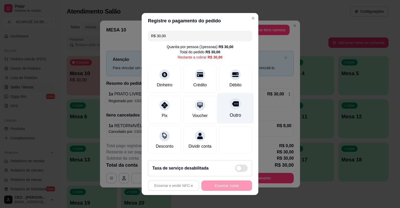
click at [223, 104] on div "Outro" at bounding box center [235, 109] width 37 height 30
type input "R$ 0,00"
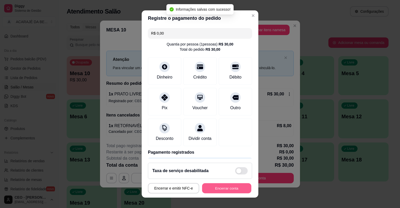
click at [219, 192] on button "Encerrar conta" at bounding box center [226, 189] width 49 height 10
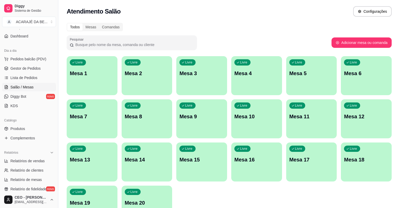
click at [239, 205] on div "Livre Mesa 1 Livre Mesa 2 Livre Mesa 3 Livre Mesa 4 Livre Mesa 5 Livre Mesa 6 L…" at bounding box center [229, 140] width 325 height 169
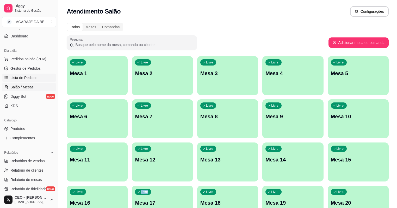
click at [24, 77] on span "Lista de Pedidos" at bounding box center [23, 77] width 27 height 5
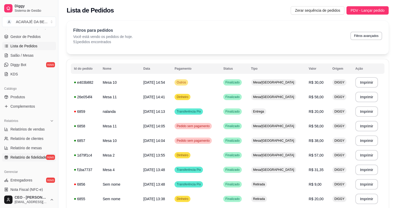
scroll to position [104, 0]
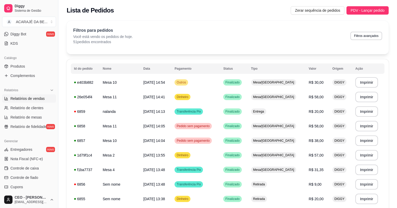
click at [28, 100] on span "Relatórios de vendas" at bounding box center [27, 98] width 34 height 5
select select "ALL"
select select "0"
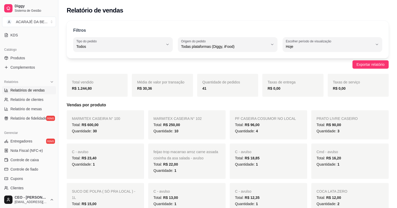
scroll to position [125, 0]
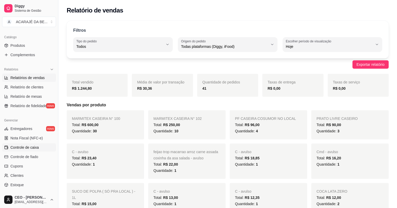
click at [30, 149] on span "Controle de caixa" at bounding box center [24, 147] width 28 height 5
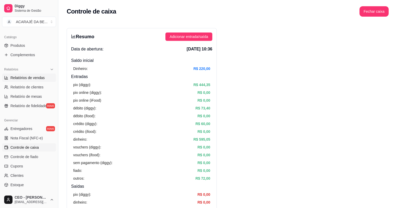
click at [34, 78] on span "Relatórios de vendas" at bounding box center [27, 77] width 34 height 5
select select "ALL"
select select "0"
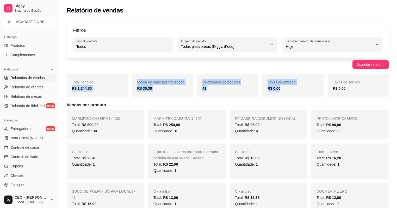
drag, startPoint x: 70, startPoint y: 90, endPoint x: 303, endPoint y: 89, distance: 232.7
click at [303, 89] on div "Total vendido R$ 1.244,80 Média de valor por transação R$ 30,36 Quantidade de p…" at bounding box center [228, 85] width 322 height 23
copy div "R$ 1.244,80 Média de valor por transação R$ 30,36 Quantidade de pedidos 41 Taxa…"
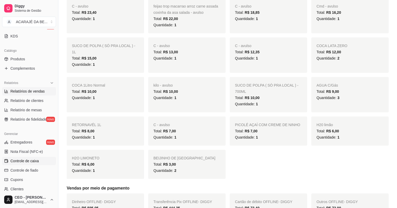
scroll to position [125, 0]
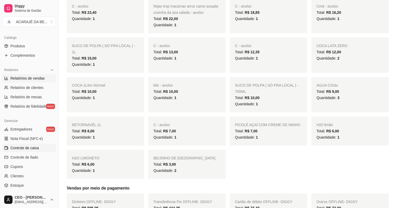
click at [27, 145] on link "Controle de caixa" at bounding box center [29, 148] width 54 height 8
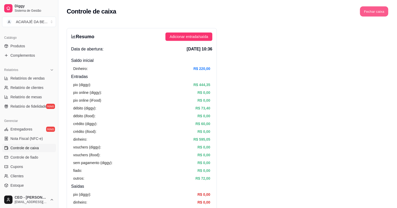
click at [375, 10] on button "Fechar caixa" at bounding box center [374, 12] width 28 height 10
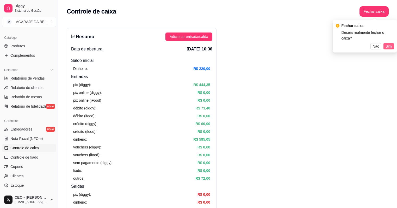
click at [392, 43] on button "Sim" at bounding box center [389, 46] width 10 height 6
